Goal: Task Accomplishment & Management: Use online tool/utility

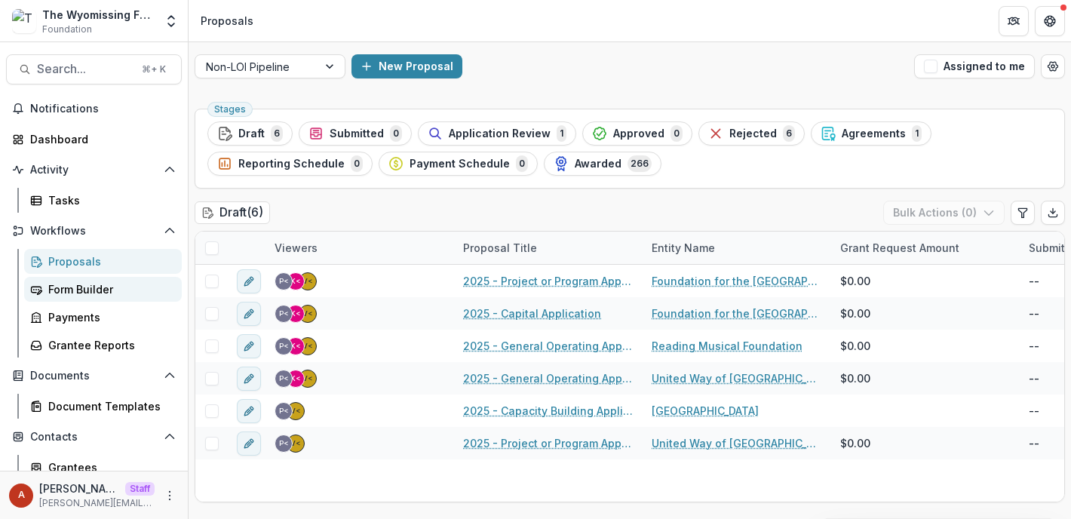
click at [86, 281] on div "Form Builder" at bounding box center [108, 289] width 121 height 16
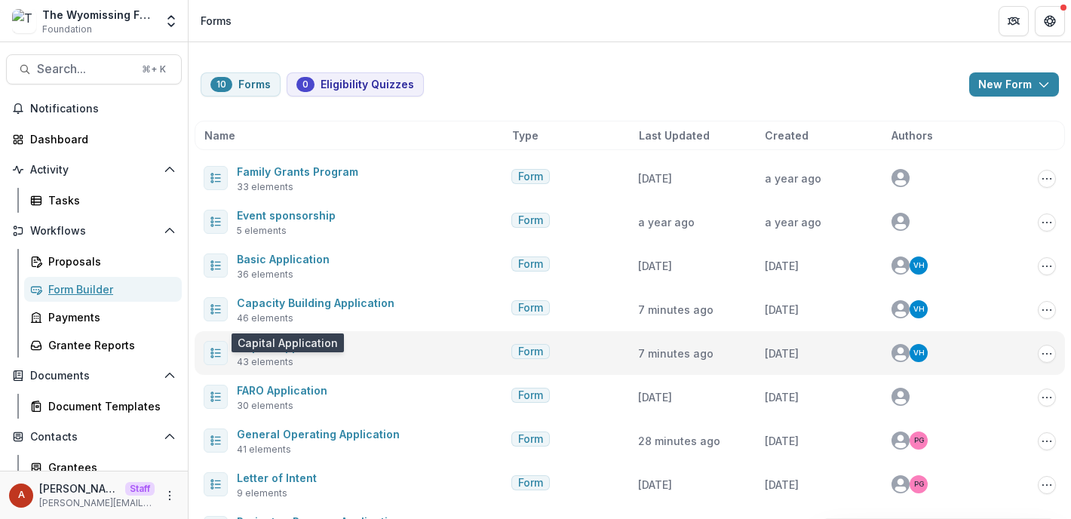
scroll to position [87, 0]
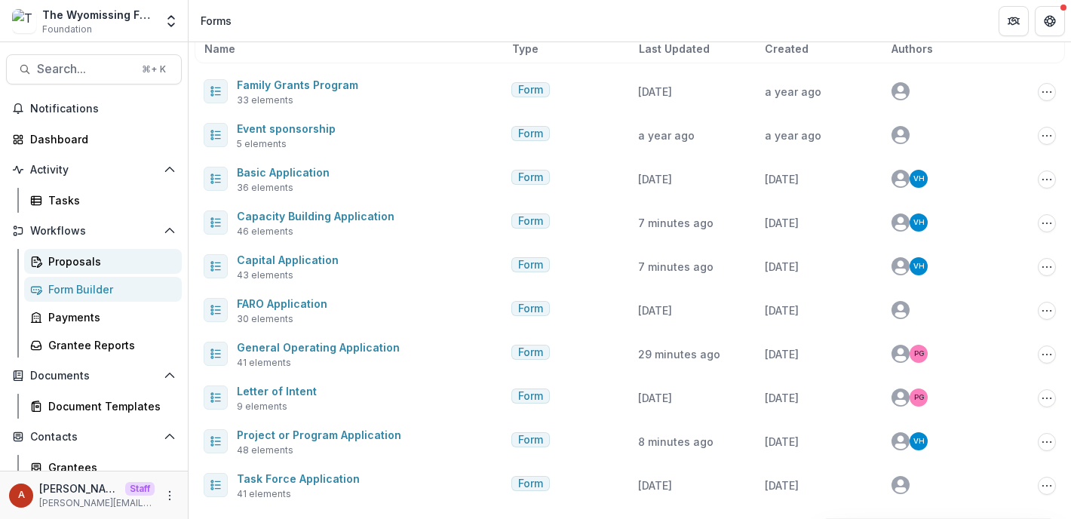
click at [64, 250] on link "Proposals" at bounding box center [103, 261] width 158 height 25
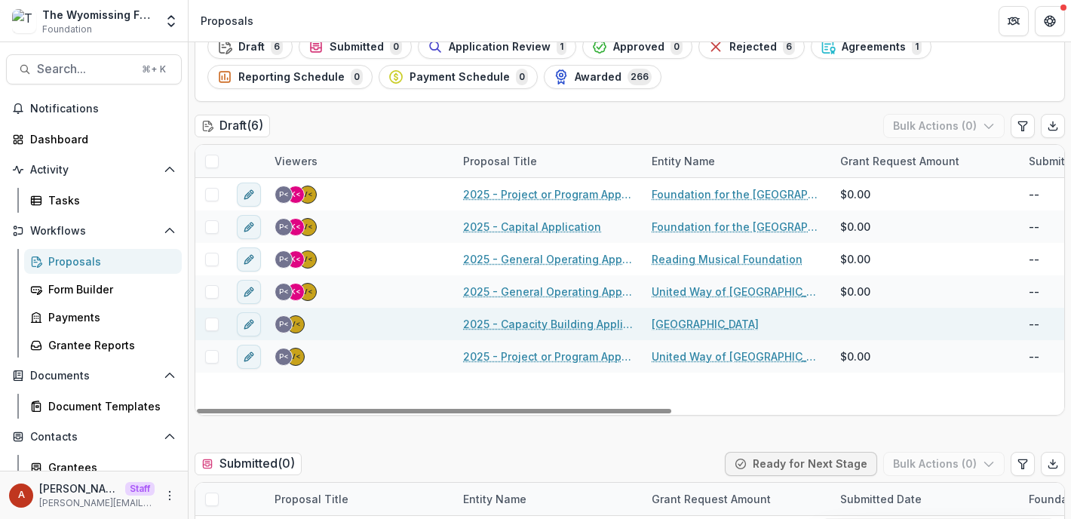
click at [561, 325] on link "2025 - Capacity Building Application" at bounding box center [548, 324] width 170 height 16
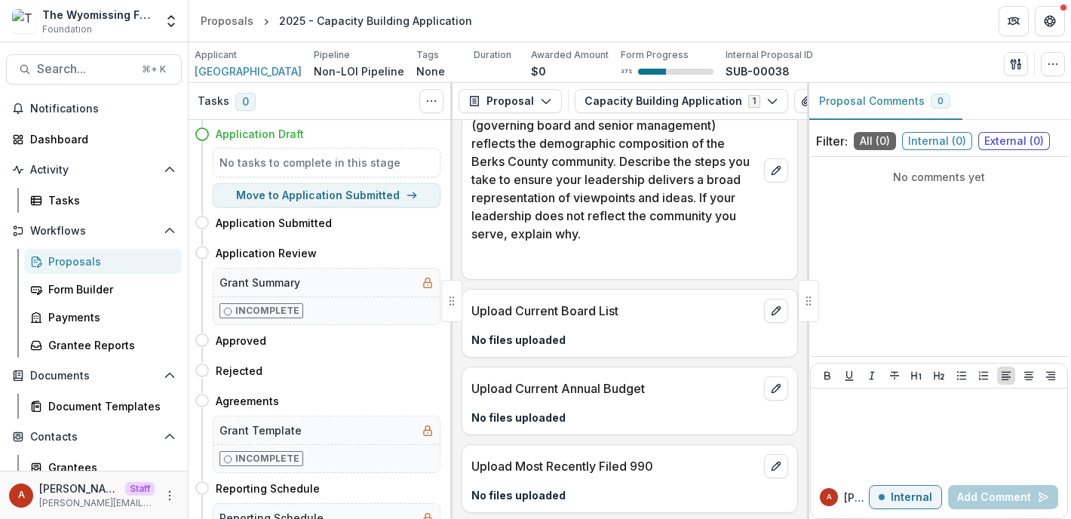
scroll to position [2374, 0]
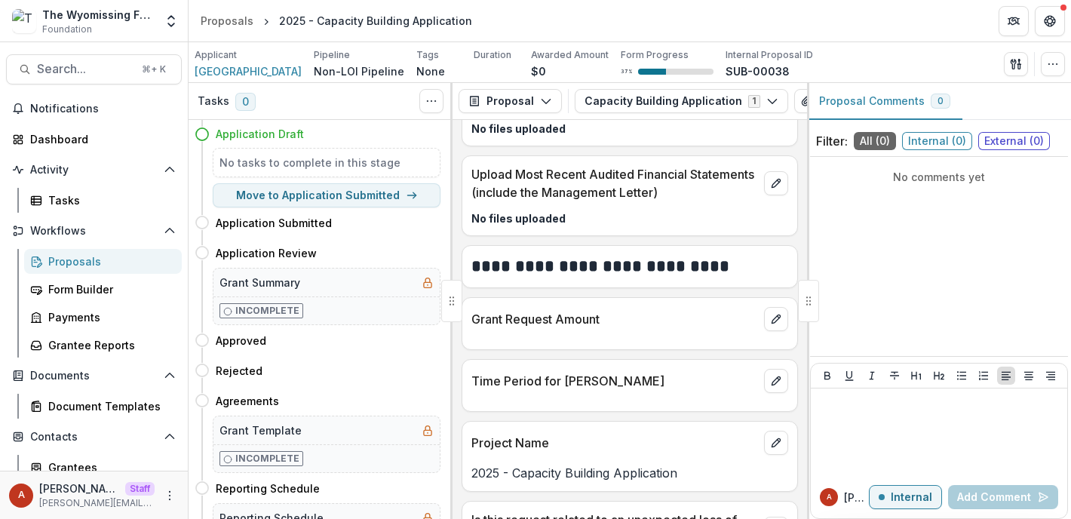
click at [581, 350] on div "Grant Request Amount" at bounding box center [630, 323] width 336 height 53
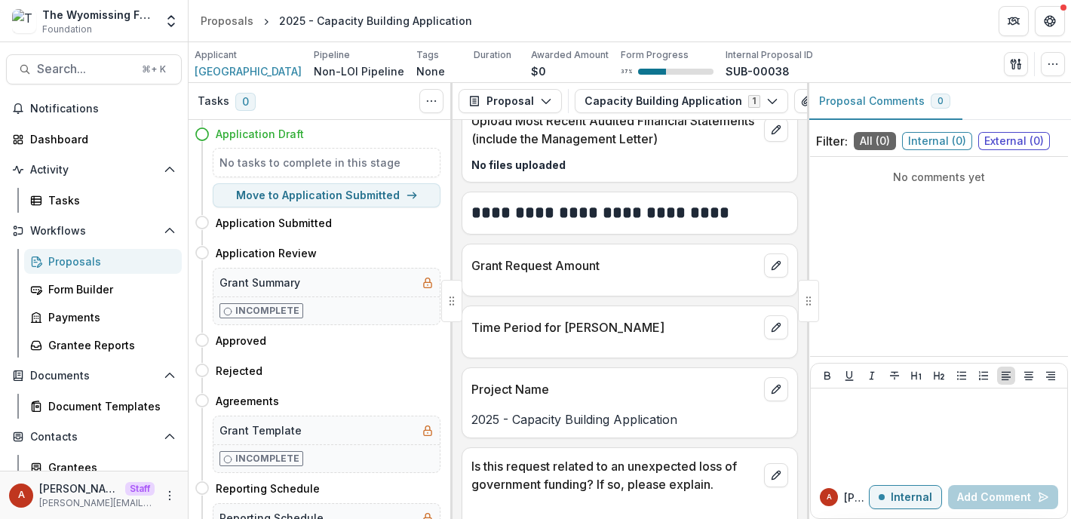
scroll to position [2417, 0]
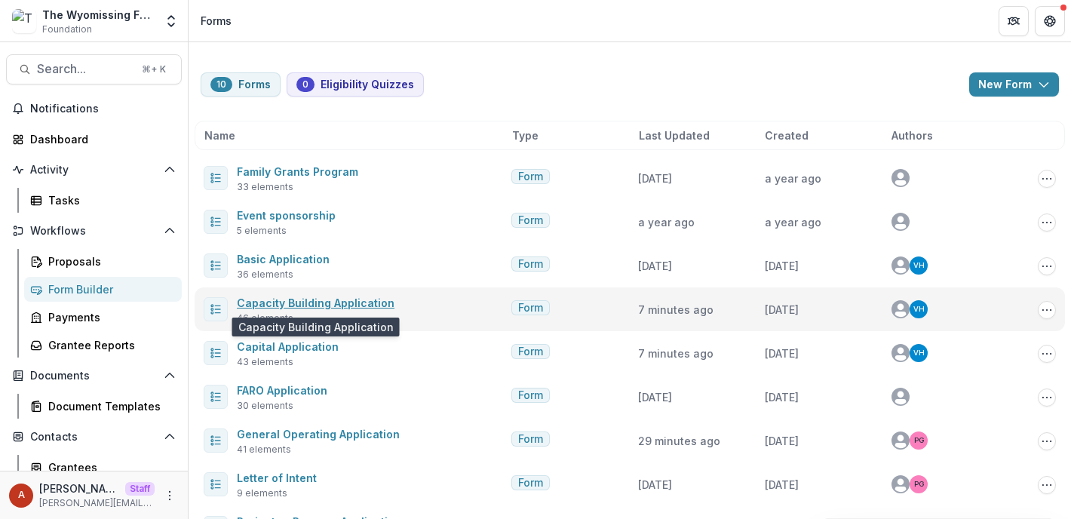
click at [354, 302] on link "Capacity Building Application" at bounding box center [316, 302] width 158 height 13
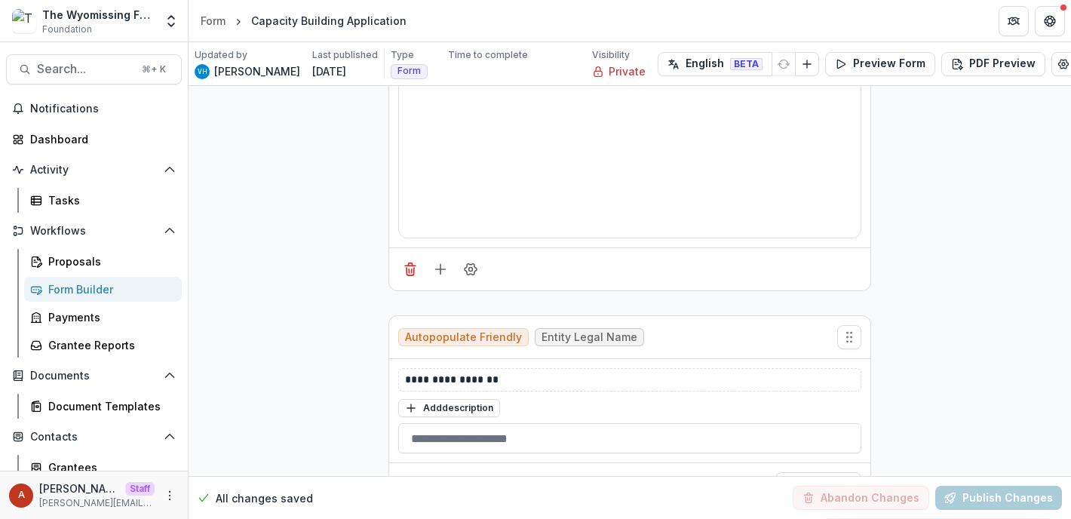
scroll to position [3670, 0]
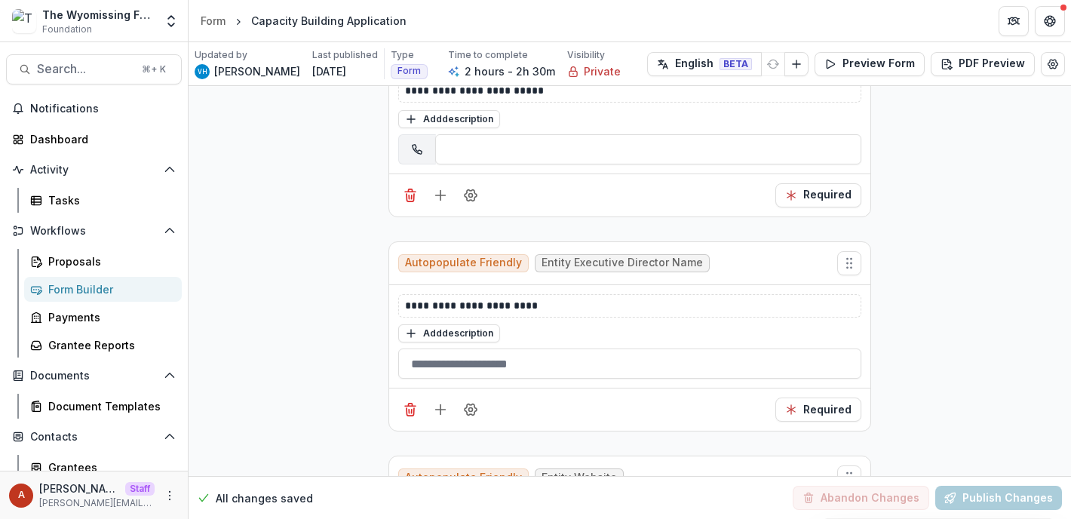
scroll to position [8745, 0]
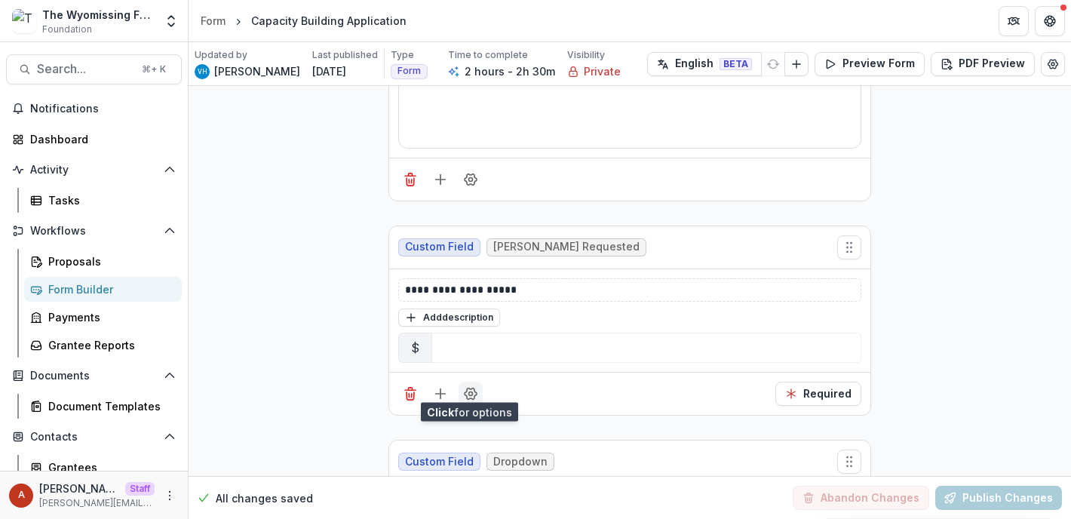
click at [470, 386] on icon "Field Settings" at bounding box center [470, 393] width 15 height 15
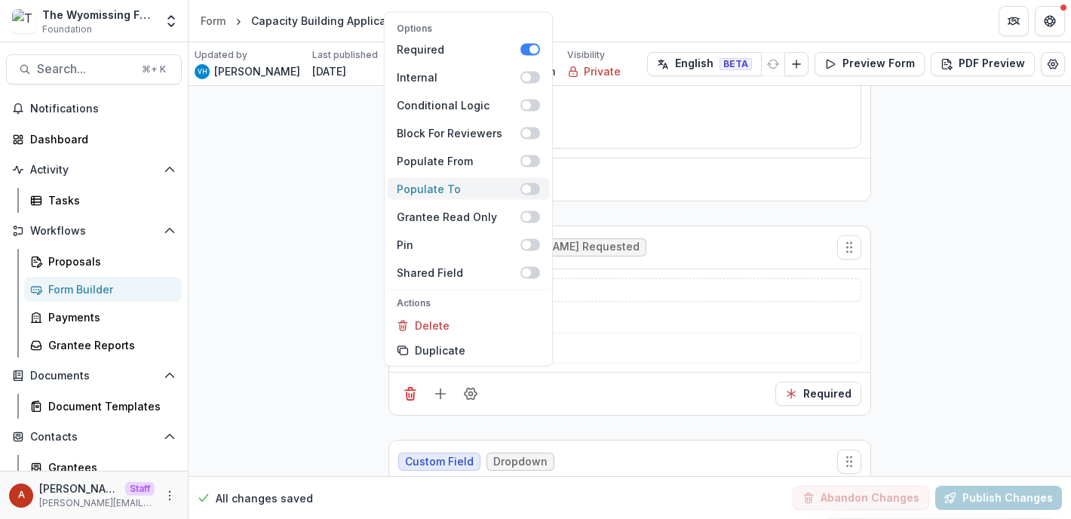
click at [528, 185] on span at bounding box center [526, 188] width 9 height 9
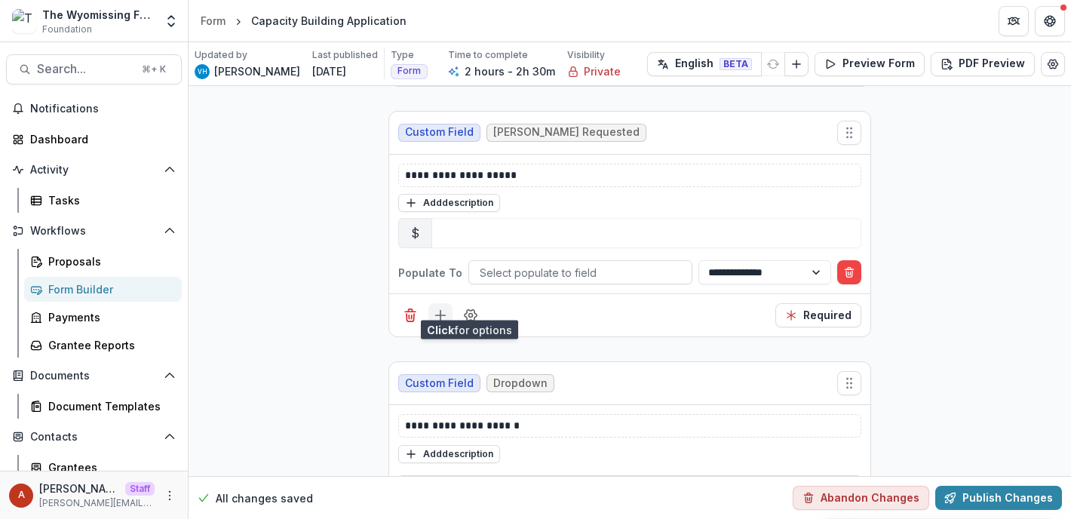
scroll to position [8863, 0]
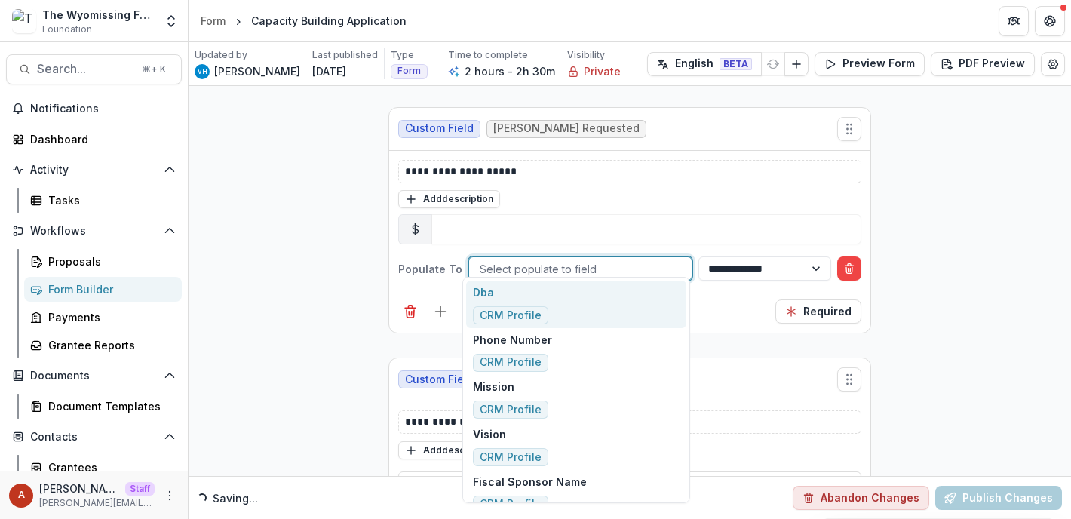
click at [499, 263] on div at bounding box center [580, 268] width 201 height 19
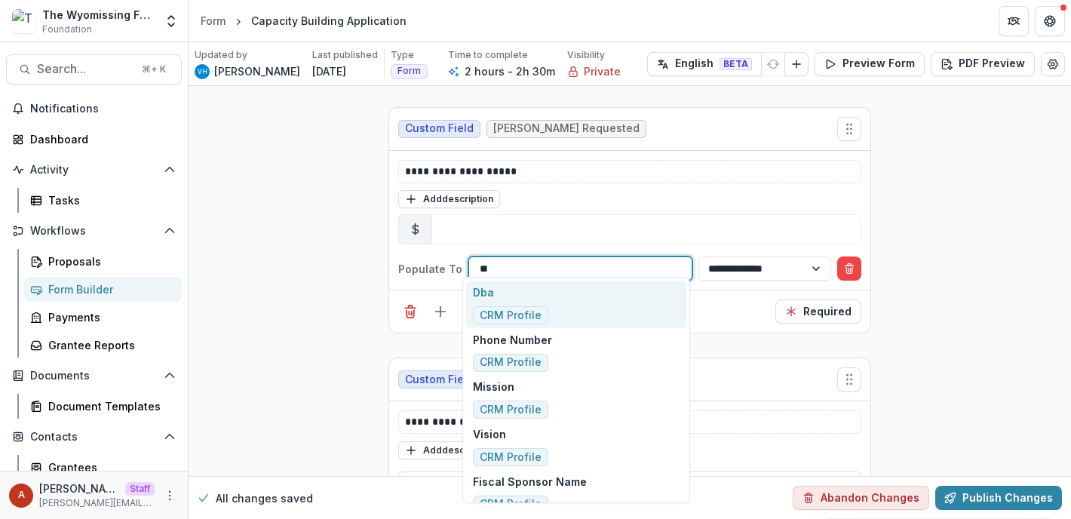
type input "*"
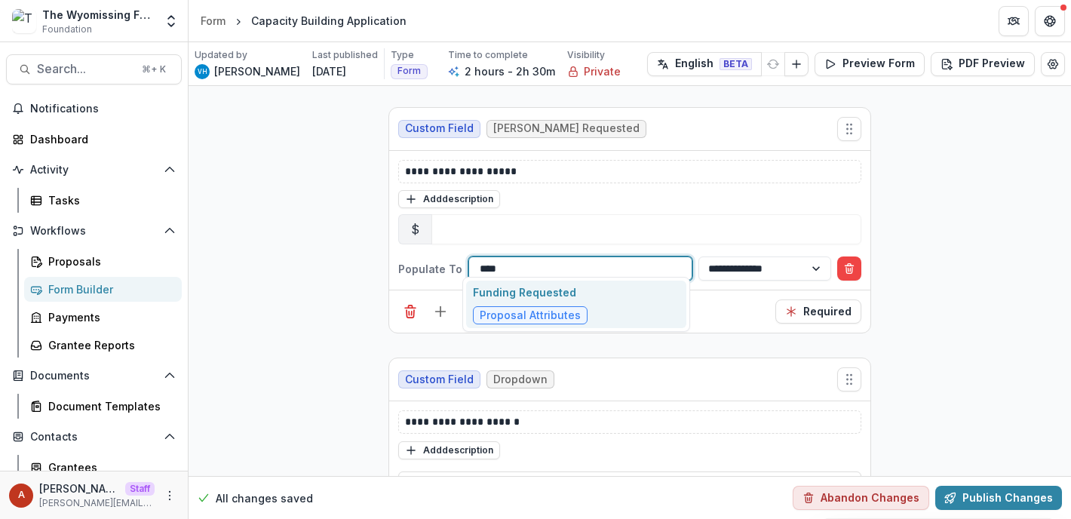
type input "****"
